Goal: Find specific page/section: Find specific page/section

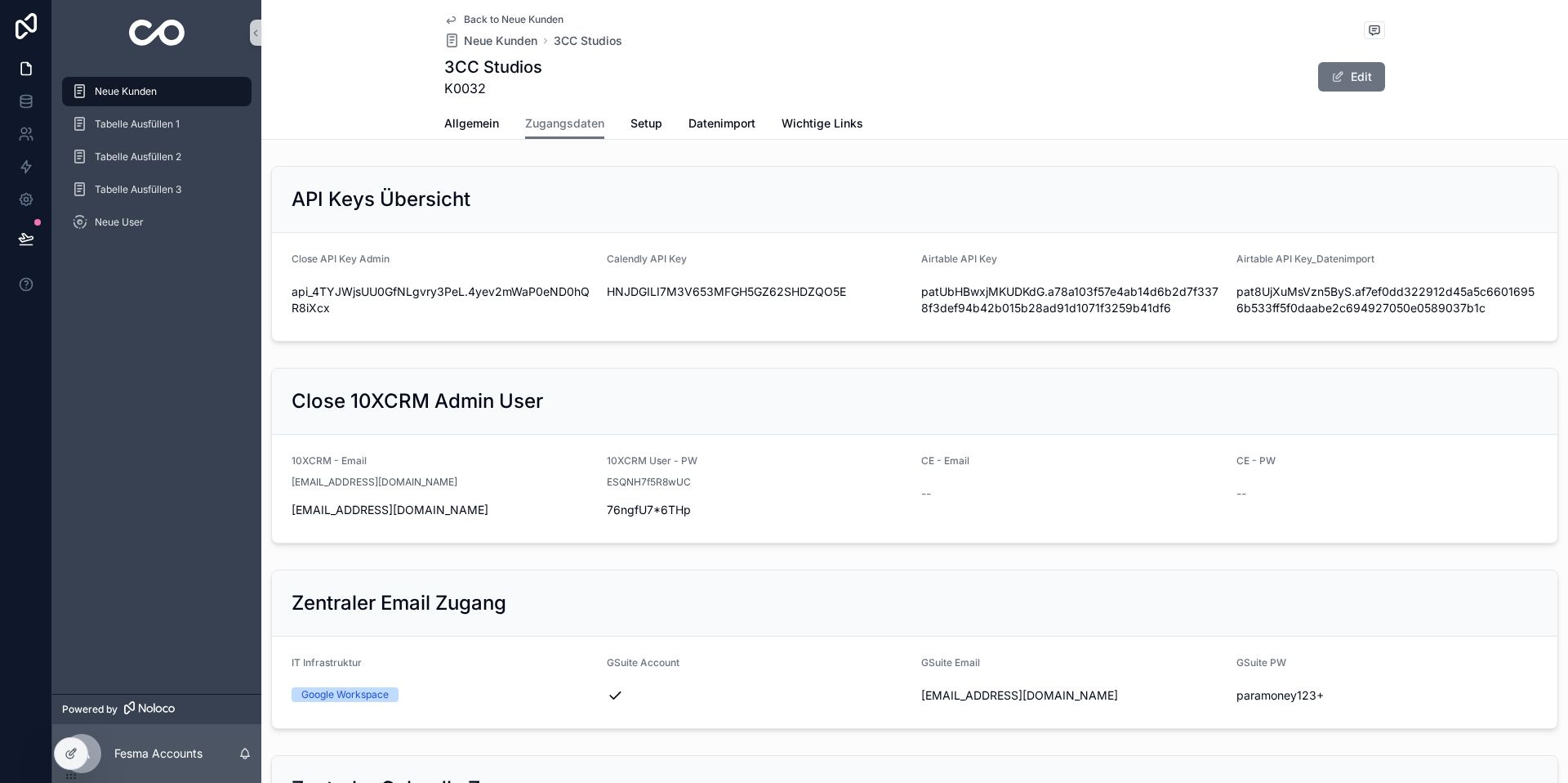
scroll to position [1883, 0]
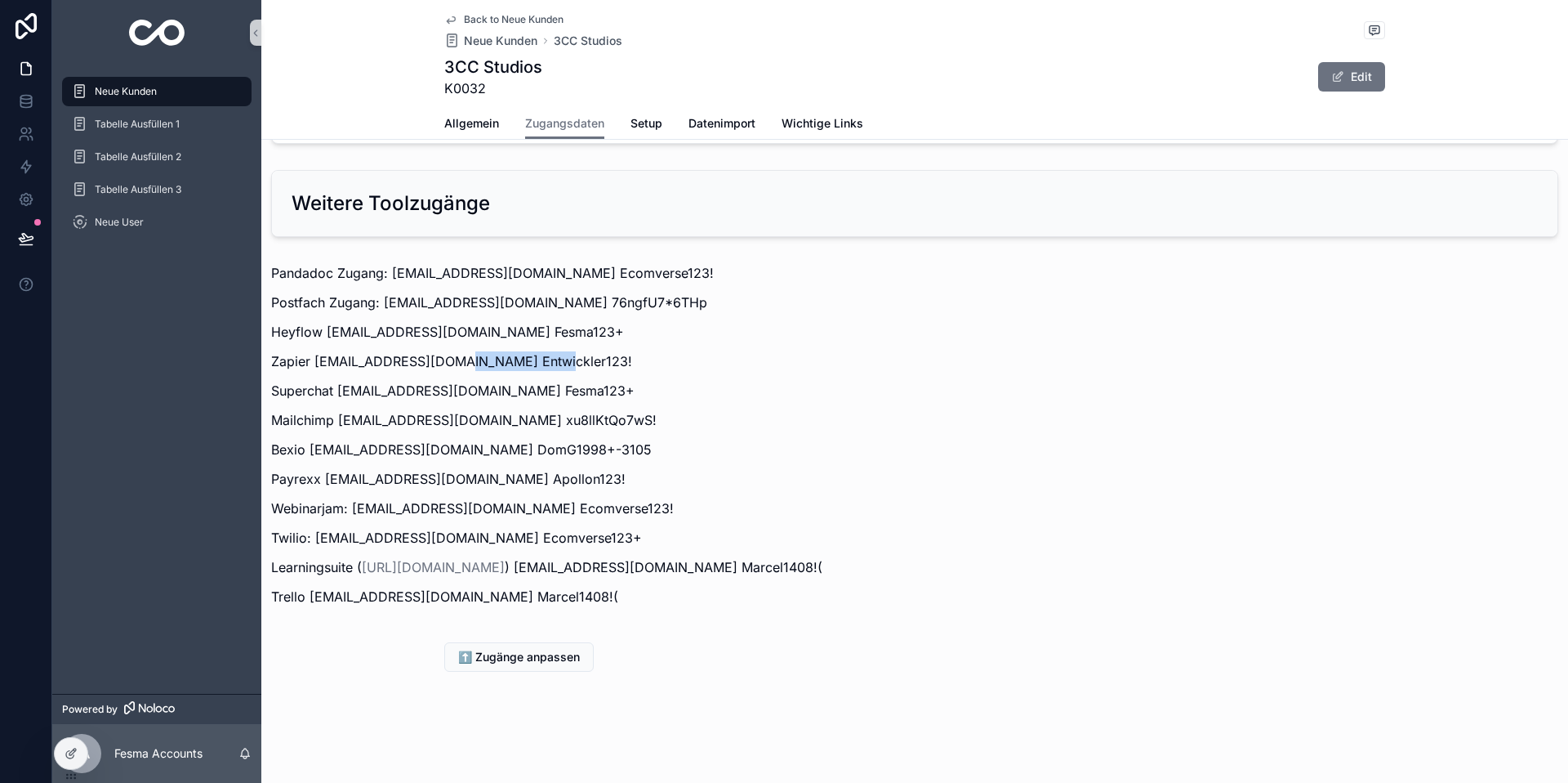
drag, startPoint x: 181, startPoint y: 92, endPoint x: 192, endPoint y: 94, distance: 11.2
click at [181, 92] on div "Neue Kunden" at bounding box center [157, 91] width 170 height 26
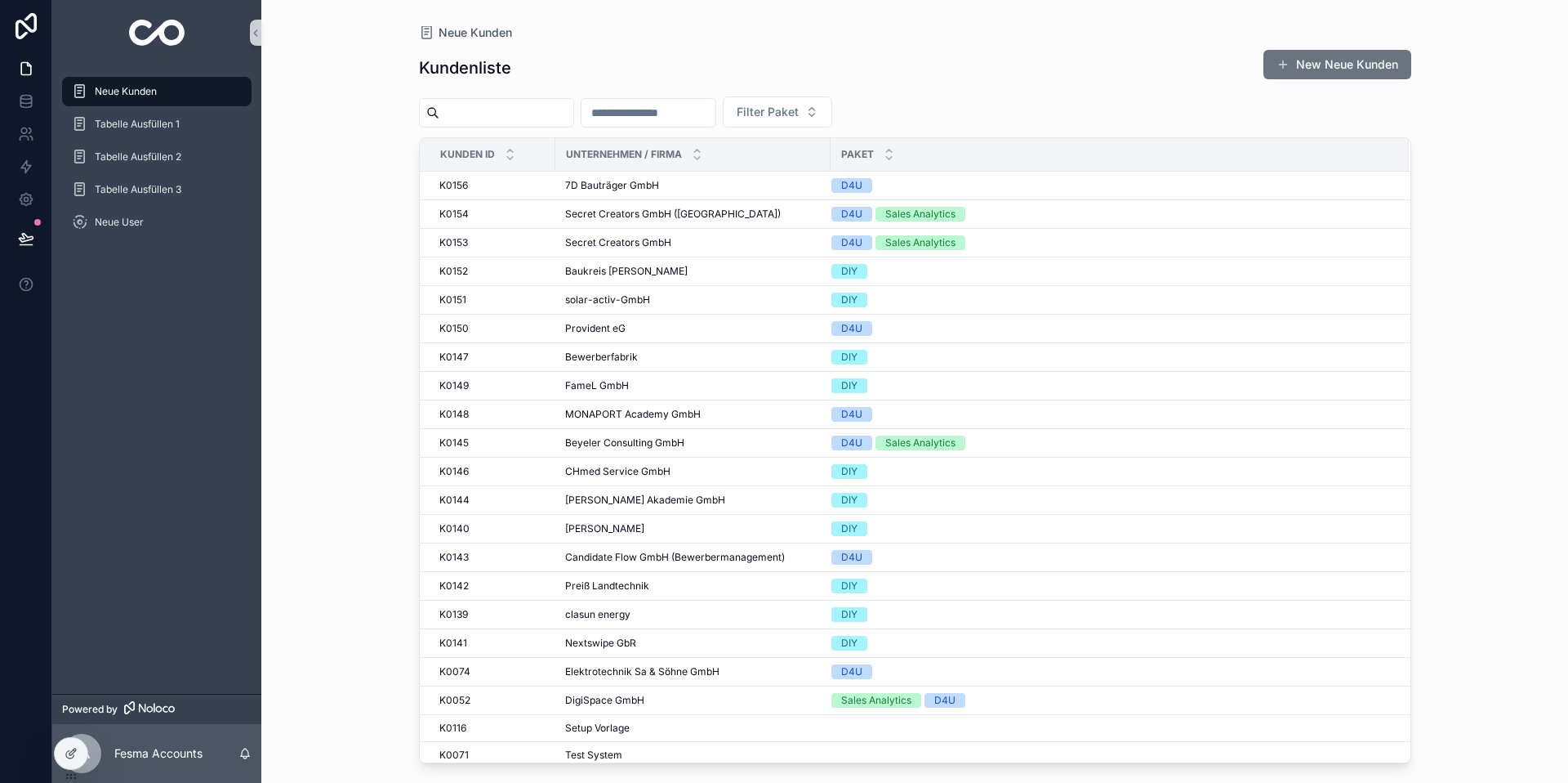
click at [488, 105] on input "scrollable content" at bounding box center [506, 112] width 134 height 23
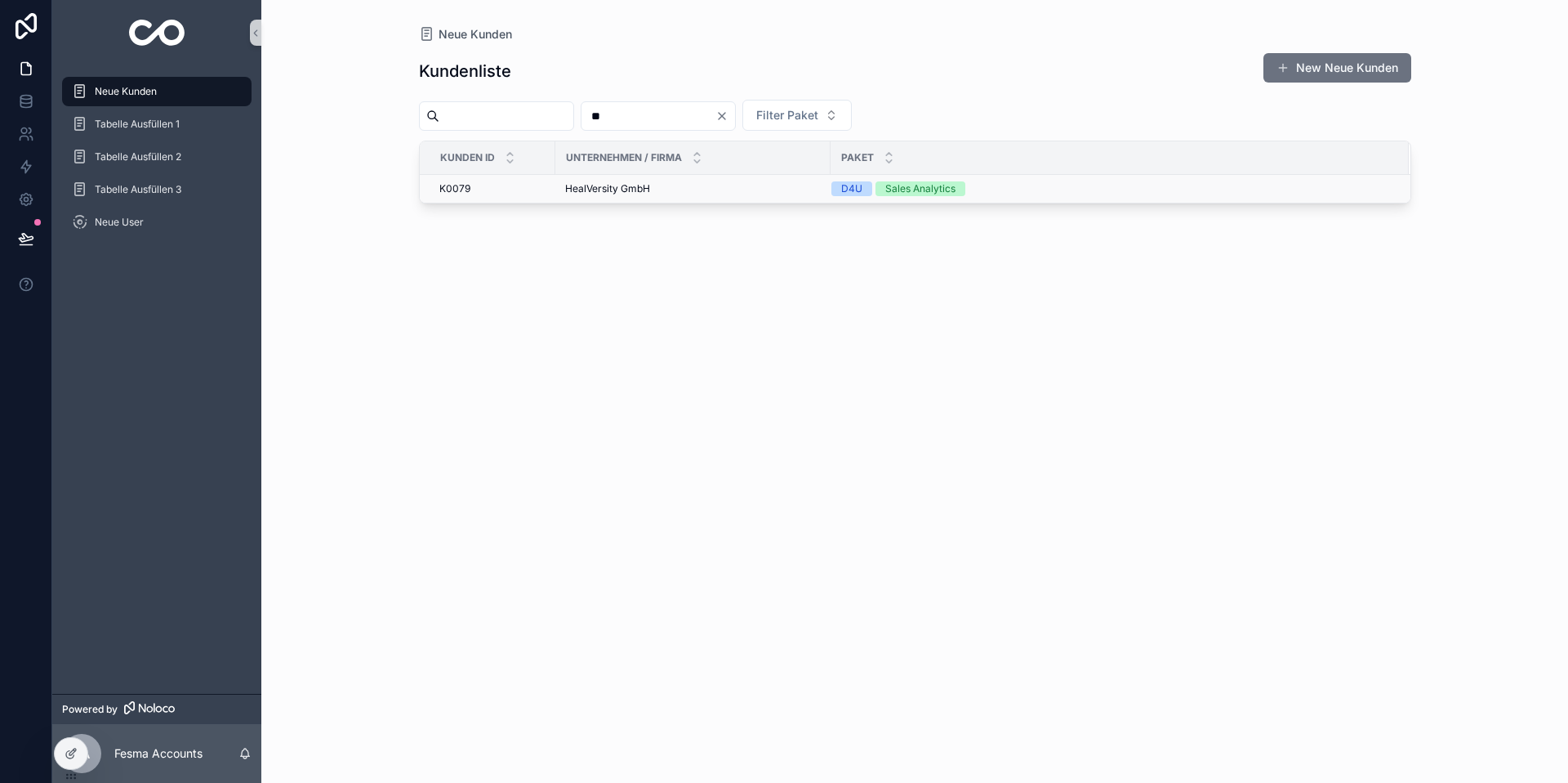
type input "**"
click at [614, 182] on span "HealVersity GmbH" at bounding box center [608, 188] width 85 height 13
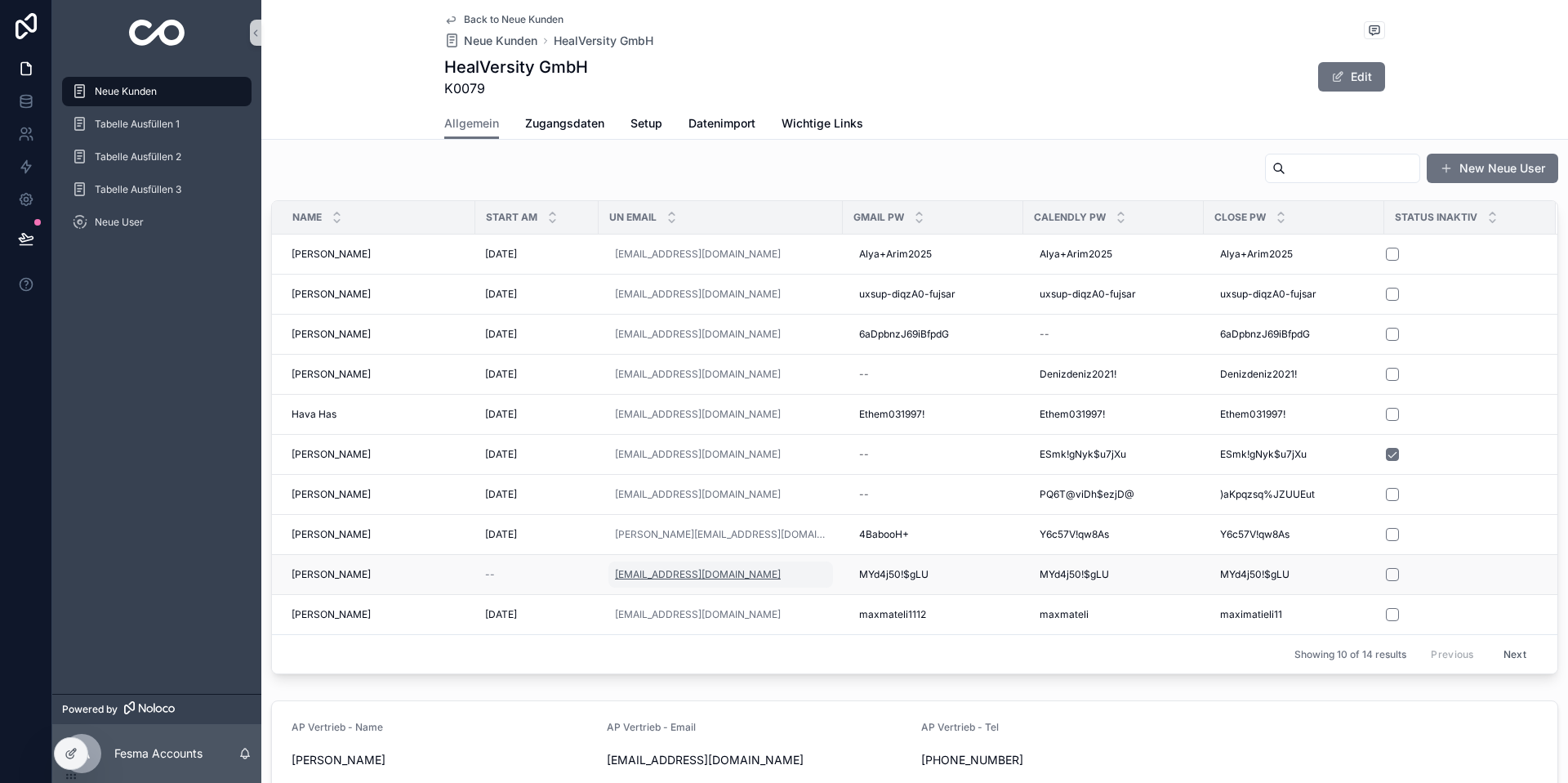
scroll to position [1178, 0]
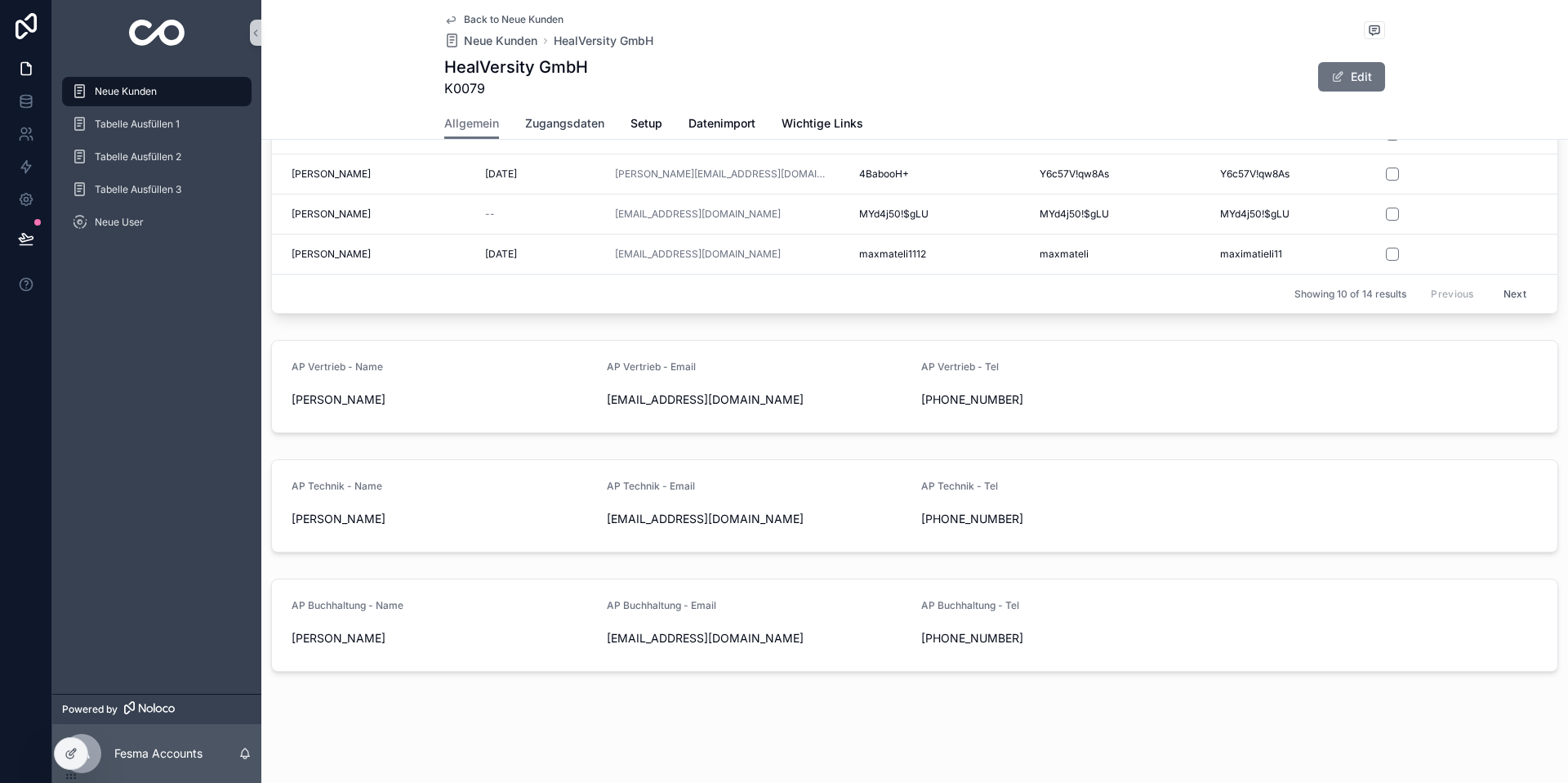
click at [558, 126] on span "Zugangsdaten" at bounding box center [564, 123] width 79 height 16
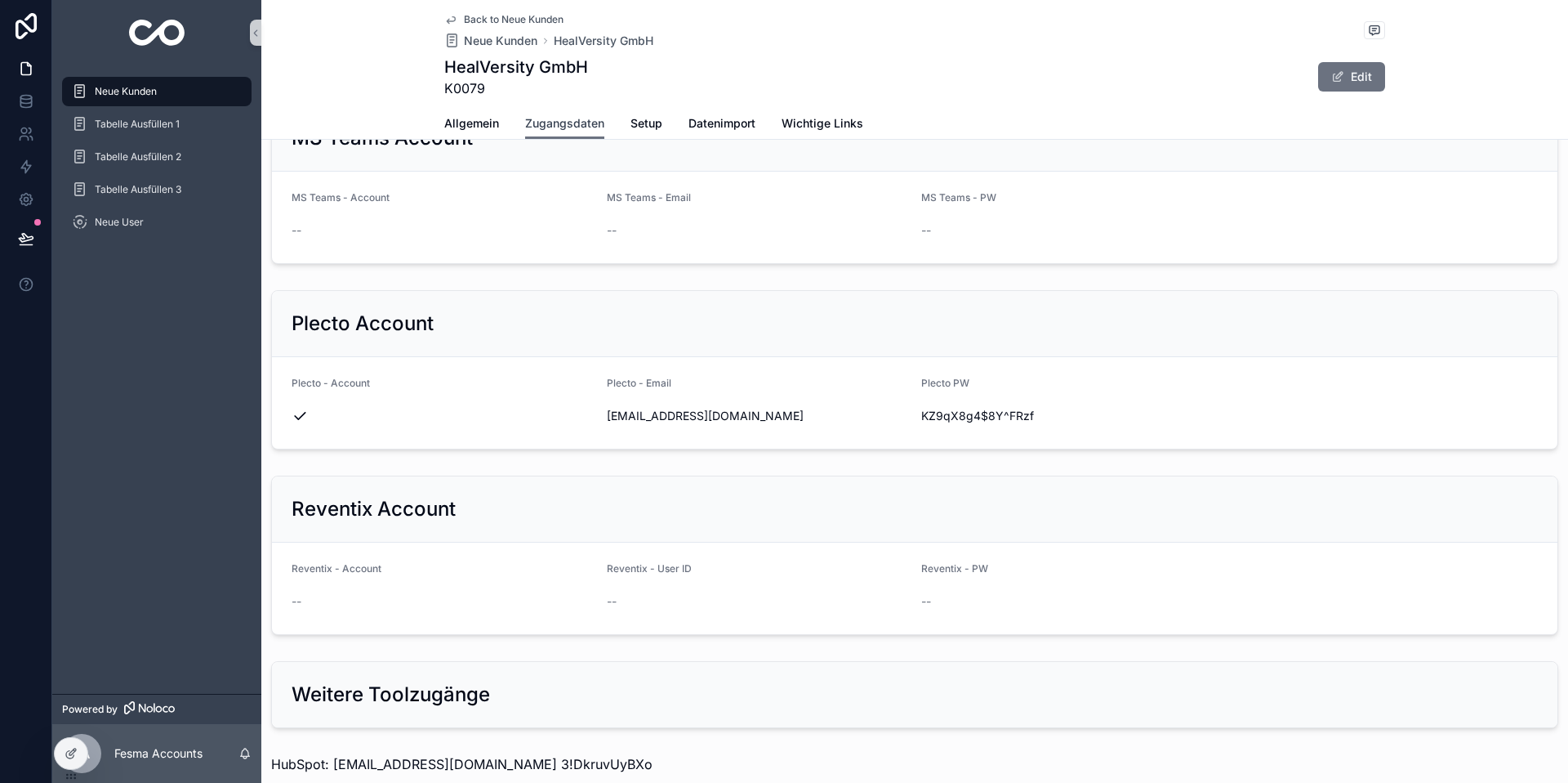
scroll to position [1971, 0]
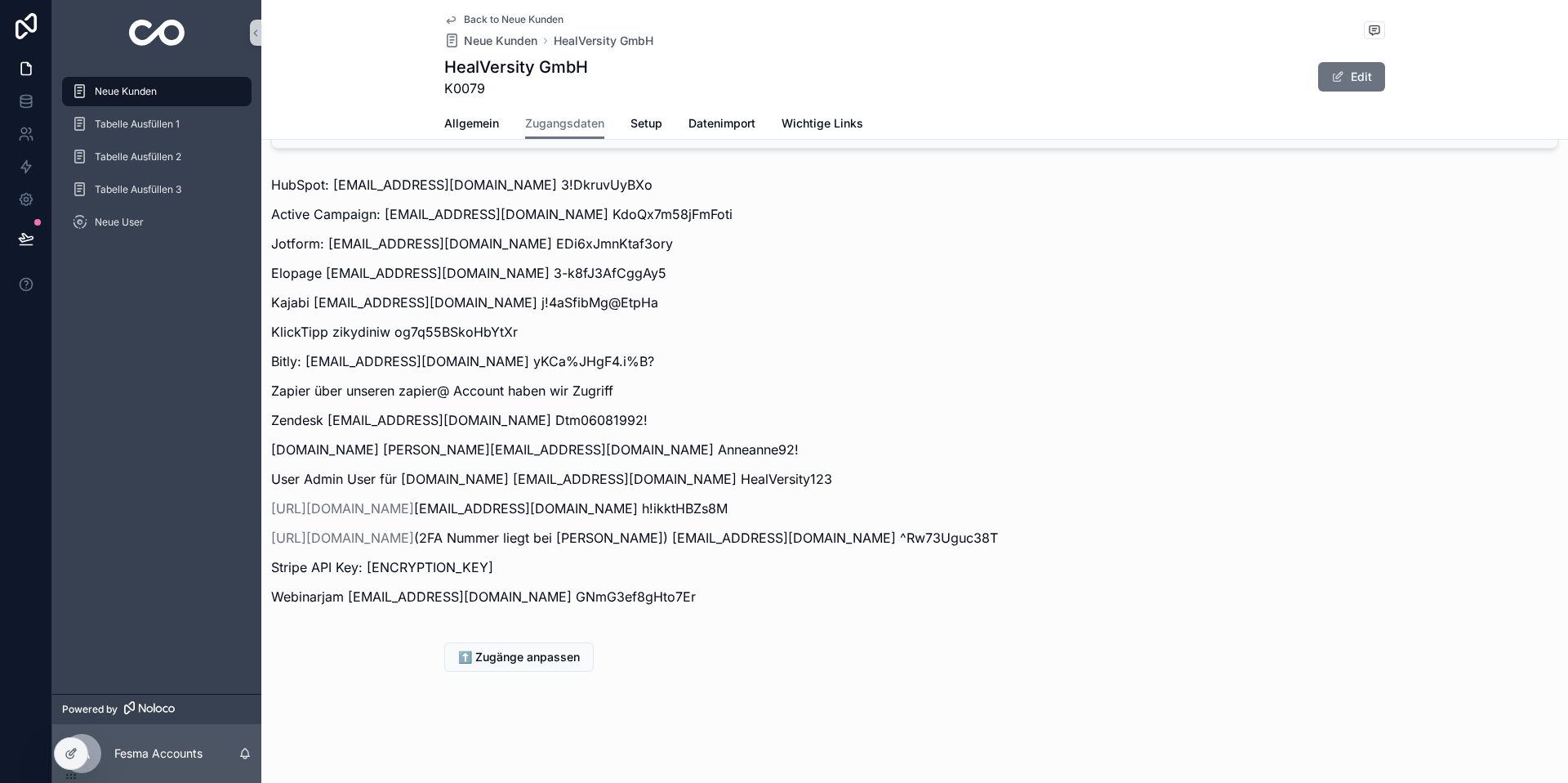
click at [557, 567] on p "Stripe API Key: [ENCRYPTION_KEY]" at bounding box center [915, 567] width 1287 height 20
click at [556, 567] on p "Stripe API Key: [ENCRYPTION_KEY]" at bounding box center [915, 567] width 1287 height 20
click at [546, 573] on p "Stripe API Key: [ENCRYPTION_KEY]" at bounding box center [915, 567] width 1287 height 20
click at [752, 648] on div "⬆️ Zugänge anpassen" at bounding box center [915, 657] width 941 height 30
